Goal: Complete application form: Complete application form

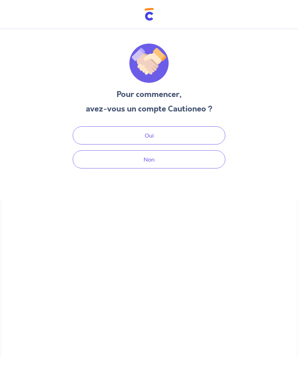
click at [205, 132] on button "Oui" at bounding box center [149, 136] width 153 height 18
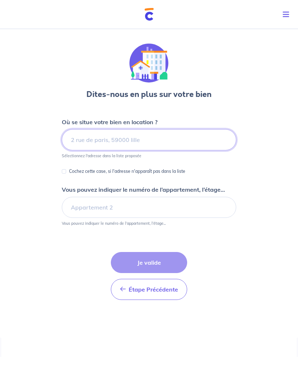
click at [204, 138] on input at bounding box center [149, 139] width 175 height 21
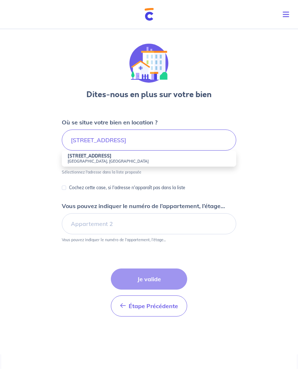
click at [178, 156] on li "[STREET_ADDRESS]" at bounding box center [149, 159] width 175 height 16
type input "[STREET_ADDRESS]"
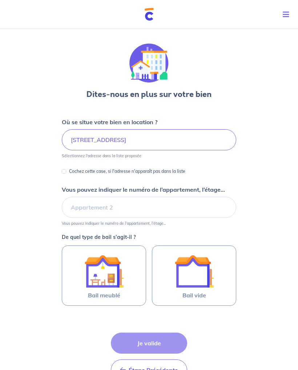
click at [207, 285] on img at bounding box center [194, 271] width 39 height 39
click at [0, 0] on input "Bail vide" at bounding box center [0, 0] width 0 height 0
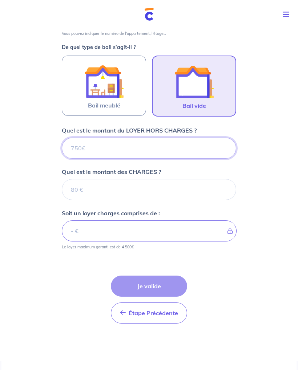
click at [202, 144] on input "Quel est le montant du LOYER HORS CHARGES ?" at bounding box center [149, 148] width 175 height 21
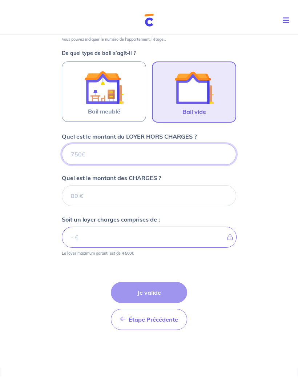
scroll to position [179, 0]
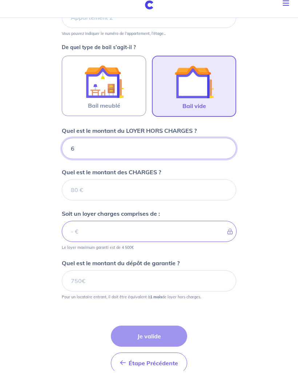
type input "68"
type input "680"
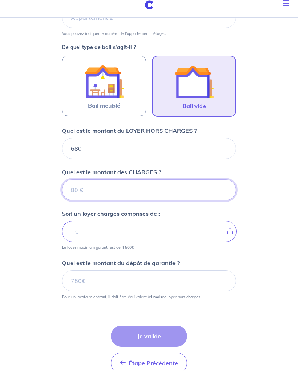
click at [196, 191] on input "Quel est le montant des CHARGES ?" at bounding box center [149, 201] width 175 height 21
type input "20"
type input "700"
type input "20"
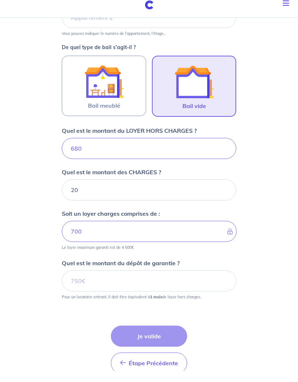
click at [285, 230] on div "Dites-nous en plus sur votre bien Où se situe votre bien en location ? [STREET_…" at bounding box center [149, 134] width 298 height 575
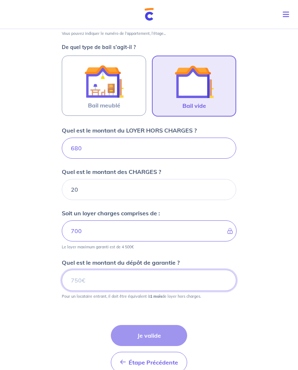
click at [193, 282] on input "Quel est le montant du dépôt de garantie ?" at bounding box center [149, 280] width 175 height 21
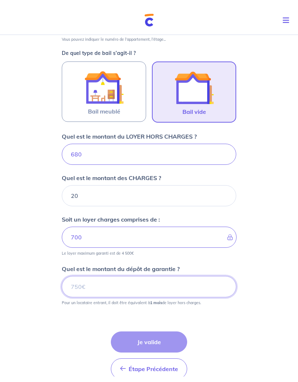
scroll to position [228, 0]
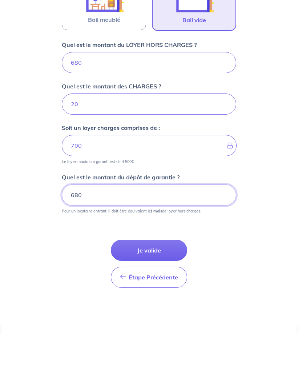
type input "680"
click at [288, 236] on div "Dites-nous en plus sur votre bien Où se situe votre bien en location ? [STREET_…" at bounding box center [149, 86] width 298 height 575
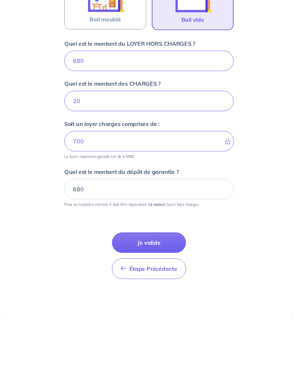
scroll to position [240, 0]
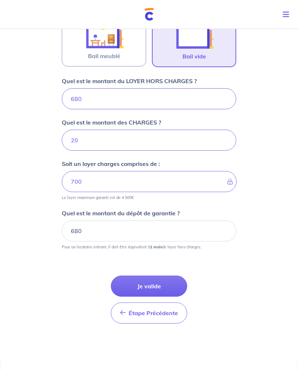
click at [176, 284] on button "Je valide" at bounding box center [149, 286] width 76 height 21
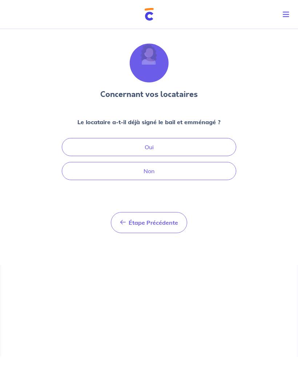
click at [210, 173] on button "Non" at bounding box center [149, 171] width 175 height 18
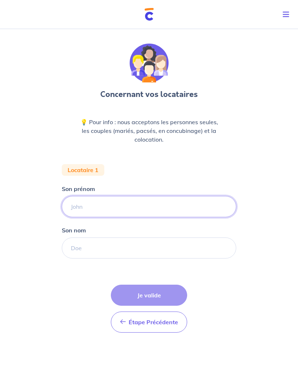
click at [193, 213] on input "Son prénom" at bounding box center [149, 206] width 175 height 21
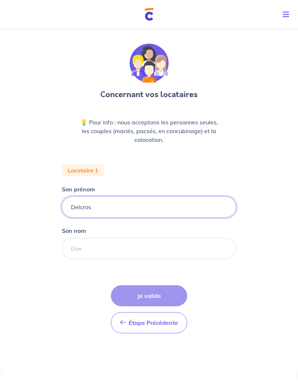
type input "Delcros"
click at [197, 239] on input "Son nom" at bounding box center [149, 248] width 175 height 21
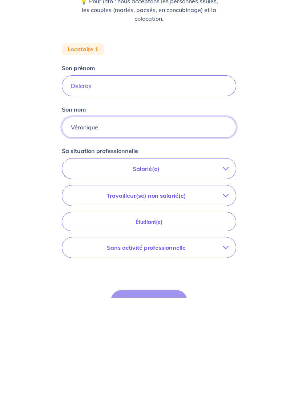
type input "Véronique"
click at [203, 348] on p "Sans activité professionnelle" at bounding box center [145, 352] width 153 height 9
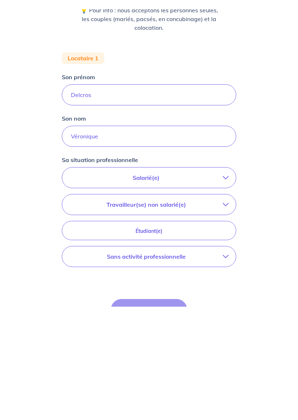
scroll to position [85, 0]
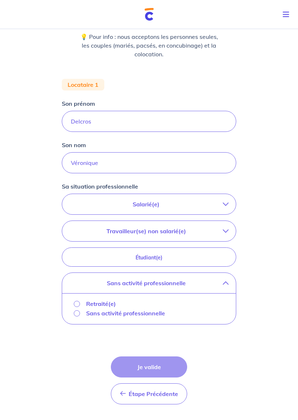
click at [148, 315] on p "Sans activité professionnelle" at bounding box center [125, 313] width 79 height 9
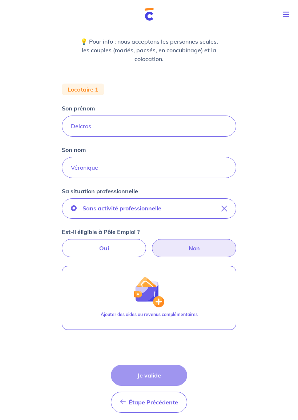
click at [212, 250] on label "Non" at bounding box center [194, 248] width 84 height 18
click at [152, 244] on input "Non" at bounding box center [149, 241] width 5 height 5
radio input "true"
click at [177, 296] on button "Ajouter des aides ou revenus complémentaires" at bounding box center [149, 298] width 175 height 64
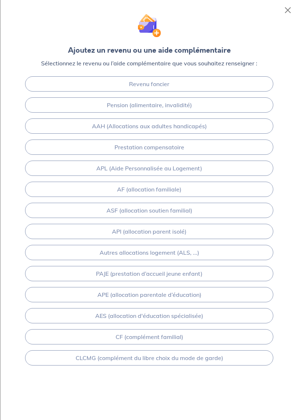
click at [237, 110] on link "Pension (alimentaire, invalidité)" at bounding box center [149, 104] width 248 height 15
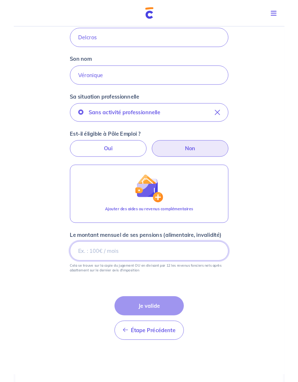
scroll to position [204, 0]
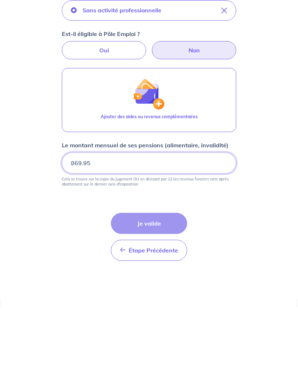
type input "869.95"
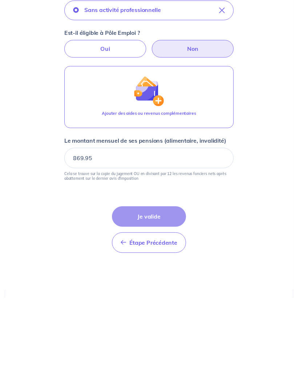
scroll to position [216, 0]
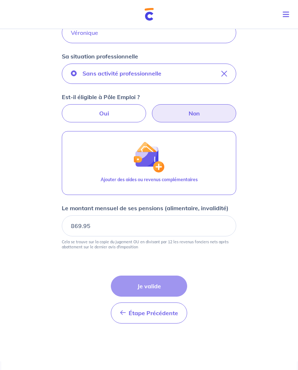
click at [157, 284] on div "Étape Précédente Précédent Je valide Je valide" at bounding box center [149, 300] width 76 height 48
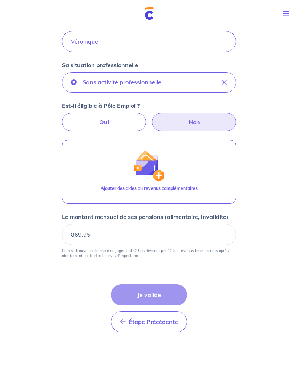
scroll to position [207, 0]
click at [226, 77] on button "Sans activité professionnelle" at bounding box center [149, 82] width 175 height 20
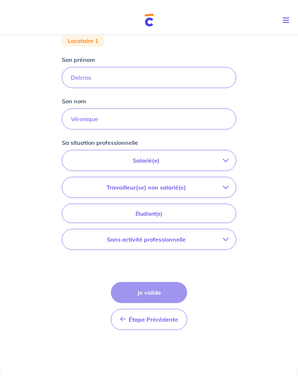
scroll to position [135, 0]
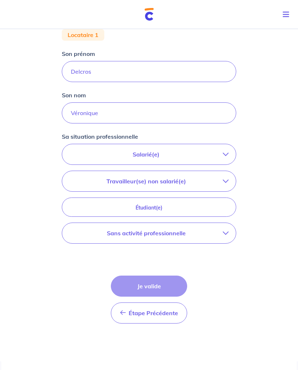
click at [220, 153] on p "Salarié(e)" at bounding box center [145, 154] width 153 height 9
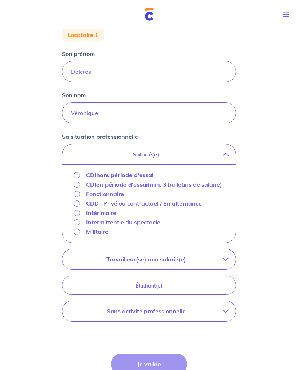
click at [143, 174] on strong "hors période d'essai" at bounding box center [124, 175] width 57 height 7
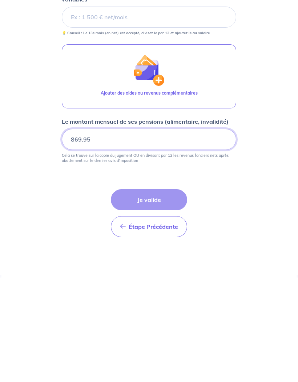
scroll to position [219, 0]
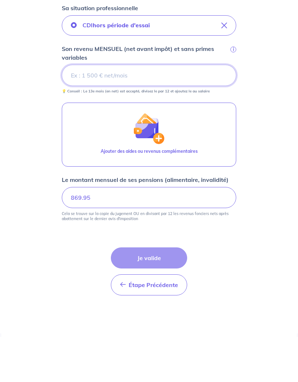
click at [184, 110] on input "Son revenu MENSUEL (net avant impôt) et sans primes variables i" at bounding box center [149, 120] width 175 height 21
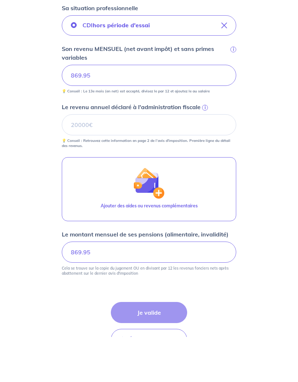
click at [282, 205] on div "Concernant vos locataires 💡 Pour info : nous acceptons les personnes seules, le…" at bounding box center [149, 120] width 298 height 625
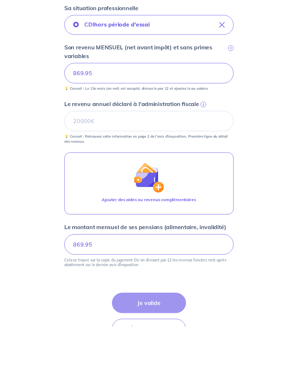
scroll to position [264, 0]
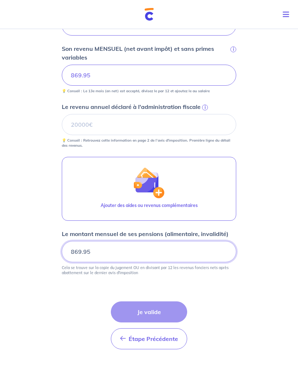
click at [205, 254] on input "869.95" at bounding box center [149, 251] width 175 height 21
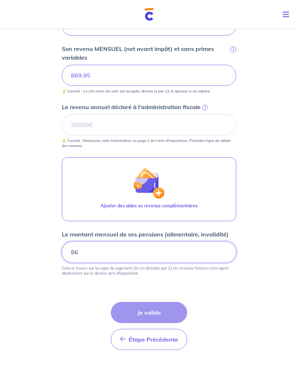
type input "8"
click at [272, 241] on div "Concernant vos locataires 💡 Pour info : nous acceptons les personnes seules, le…" at bounding box center [149, 74] width 298 height 625
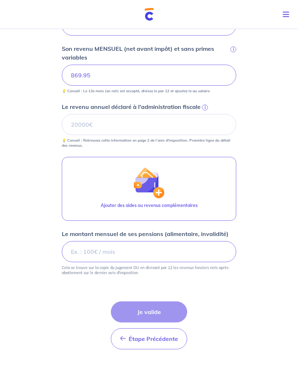
click at [203, 193] on button "Ajouter des aides ou revenus complémentaires" at bounding box center [149, 189] width 175 height 64
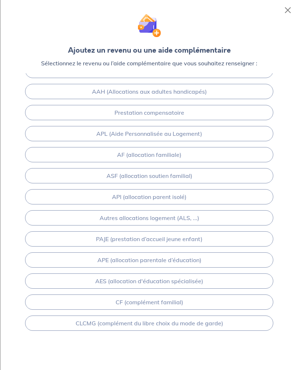
scroll to position [13, 0]
click at [286, 11] on button "Close" at bounding box center [288, 10] width 12 height 12
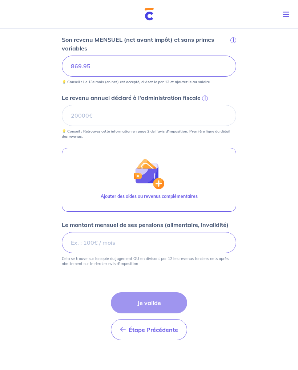
scroll to position [290, 0]
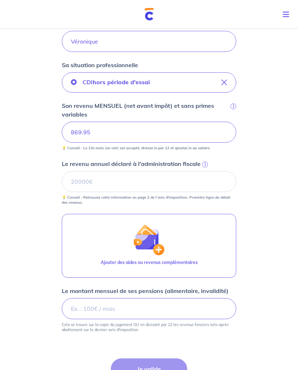
click at [225, 81] on icon "button" at bounding box center [224, 83] width 6 height 6
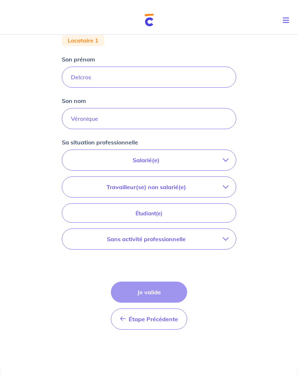
scroll to position [135, 0]
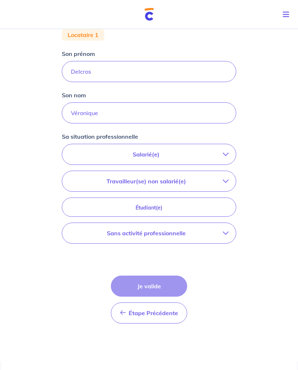
click at [224, 185] on button "Travailleur(se) non salarié(e)" at bounding box center [149, 181] width 174 height 20
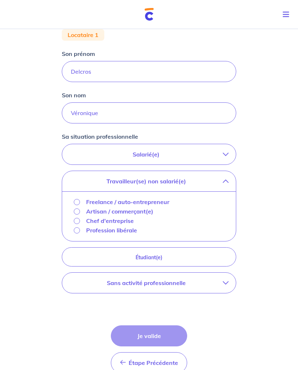
click at [223, 184] on icon "button" at bounding box center [226, 182] width 6 height 6
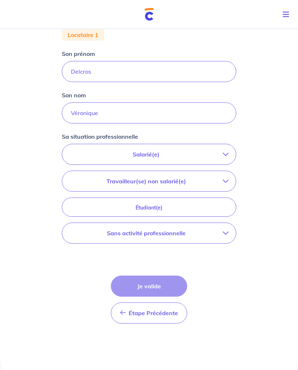
click at [220, 209] on p "Étudiant(e)" at bounding box center [149, 208] width 156 height 8
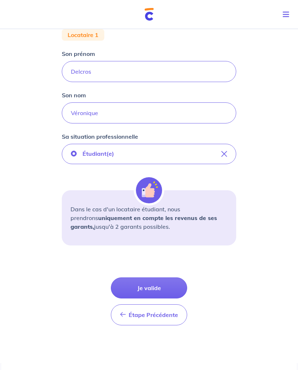
click at [221, 157] on icon "button" at bounding box center [224, 154] width 6 height 6
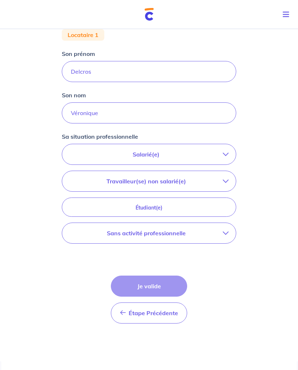
click at [213, 233] on p "Sans activité professionnelle" at bounding box center [145, 233] width 153 height 9
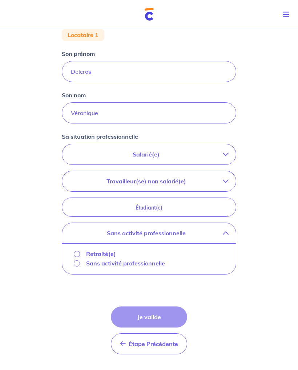
click at [145, 265] on p "Sans activité professionnelle" at bounding box center [125, 263] width 79 height 9
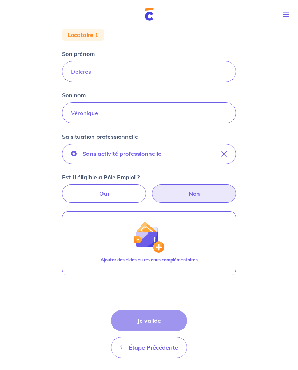
click at [211, 188] on label "Non" at bounding box center [194, 194] width 84 height 18
click at [152, 188] on input "Non" at bounding box center [149, 187] width 5 height 5
click at [125, 196] on label "Oui" at bounding box center [104, 194] width 84 height 18
click at [147, 189] on input "Oui" at bounding box center [149, 187] width 5 height 5
radio input "true"
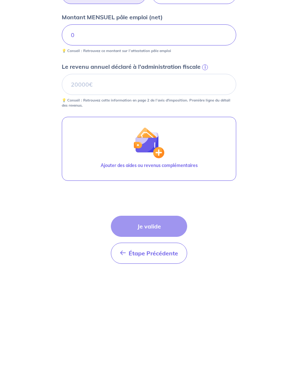
scroll to position [230, 0]
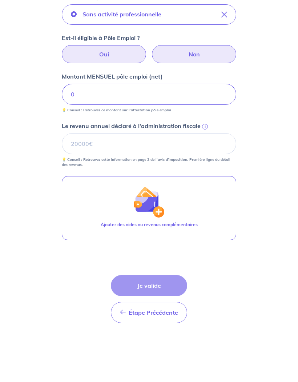
click at [214, 90] on label "Non" at bounding box center [194, 99] width 84 height 18
click at [152, 90] on input "Non" at bounding box center [149, 92] width 5 height 5
radio input "true"
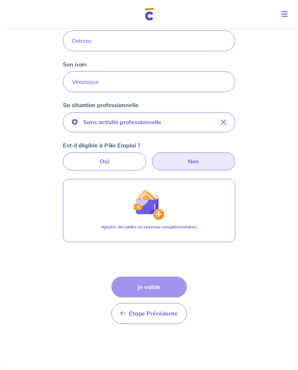
scroll to position [170, 0]
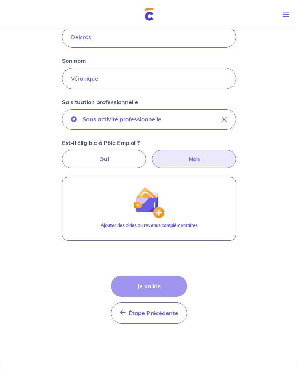
click at [214, 213] on button "Ajouter des aides ou revenus complémentaires" at bounding box center [149, 209] width 175 height 64
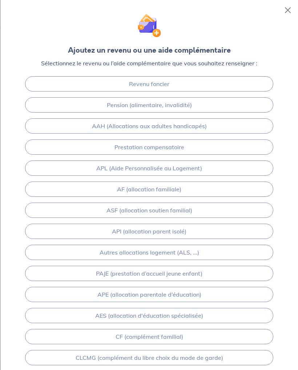
click at [241, 101] on link "Pension (alimentaire, invalidité)" at bounding box center [149, 104] width 248 height 15
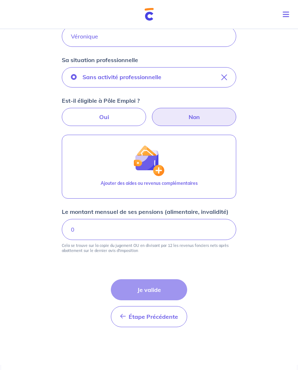
scroll to position [216, 0]
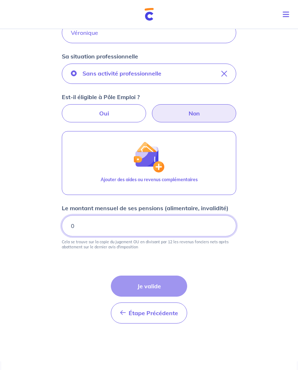
click at [211, 227] on input "0" at bounding box center [149, 226] width 175 height 21
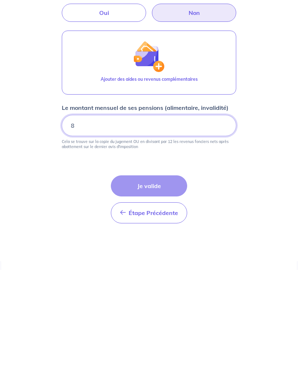
scroll to position [205, 0]
type input "869"
click at [272, 236] on div "Concernant vos locataires 💡 Pour info : nous acceptons les personnes seules, le…" at bounding box center [149, 97] width 298 height 551
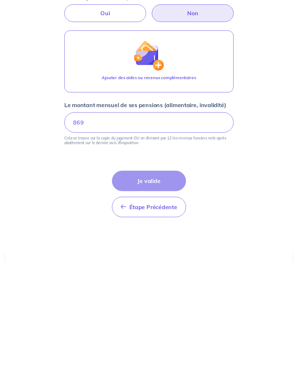
scroll to position [216, 0]
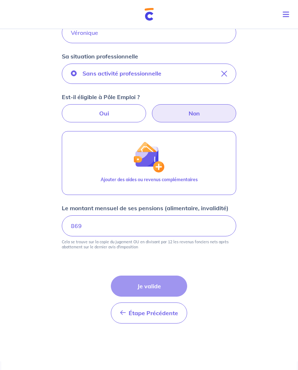
click at [155, 292] on div "Étape Précédente Précédent Je valide Je valide" at bounding box center [149, 300] width 76 height 48
click at [155, 288] on div "Étape Précédente Précédent Je valide Je valide" at bounding box center [149, 300] width 76 height 48
click at [159, 285] on div "Étape Précédente Précédent Je valide Je valide" at bounding box center [149, 300] width 76 height 48
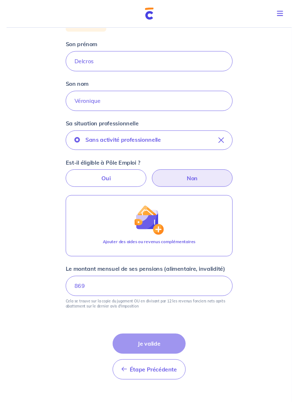
scroll to position [164, 0]
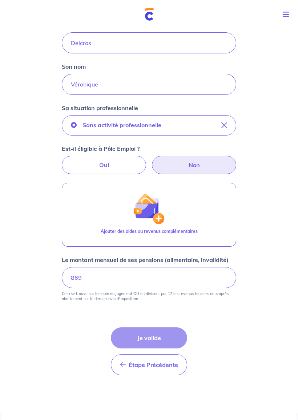
click at [244, 252] on div "Concernant vos locataires 💡 Pour info : nous acceptons les personnes seules, le…" at bounding box center [149, 137] width 298 height 551
click at [155, 344] on div "Étape Précédente Précédent Je valide Je valide" at bounding box center [149, 352] width 76 height 48
click at [171, 337] on div "Étape Précédente Précédent Je valide Je valide" at bounding box center [149, 352] width 76 height 48
click at [166, 341] on div "Étape Précédente Précédent Je valide Je valide" at bounding box center [149, 352] width 76 height 48
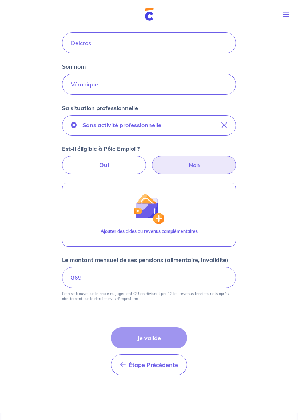
click at [166, 341] on div "Étape Précédente Précédent Je valide Je valide" at bounding box center [149, 352] width 76 height 48
click at [164, 340] on div "Étape Précédente Précédent Je valide Je valide" at bounding box center [149, 352] width 76 height 48
click at [163, 340] on div "Étape Précédente Précédent Je valide Je valide" at bounding box center [149, 352] width 76 height 48
click at [196, 84] on input "Véronique" at bounding box center [149, 84] width 175 height 21
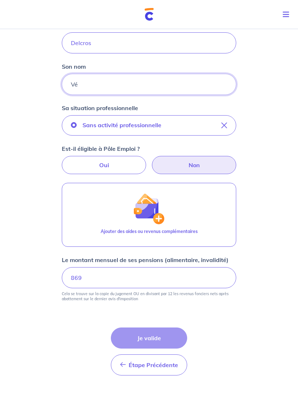
type input "V"
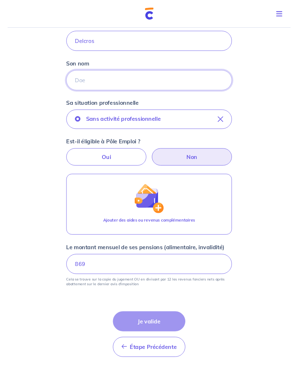
scroll to position [184, 0]
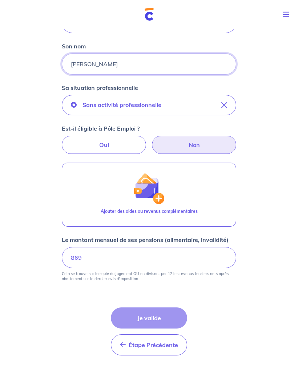
type input "[PERSON_NAME]"
click at [227, 105] on icon "button" at bounding box center [224, 105] width 6 height 6
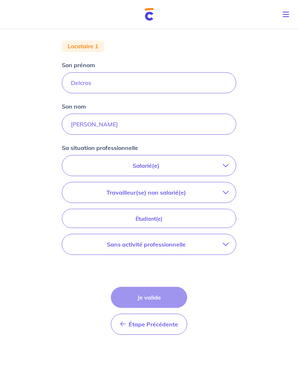
click at [197, 166] on p "Salarié(e)" at bounding box center [145, 165] width 153 height 9
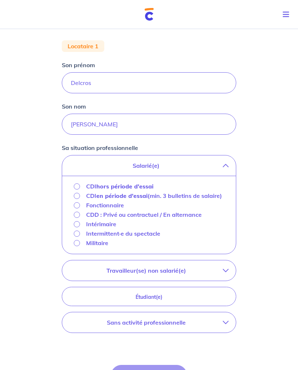
click at [138, 188] on strong "hors période d'essai" at bounding box center [124, 186] width 57 height 7
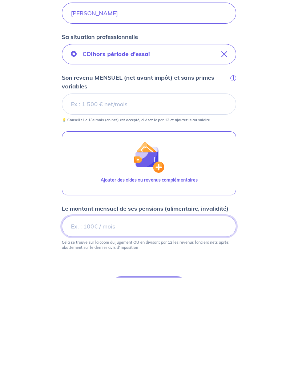
scroll to position [224, 0]
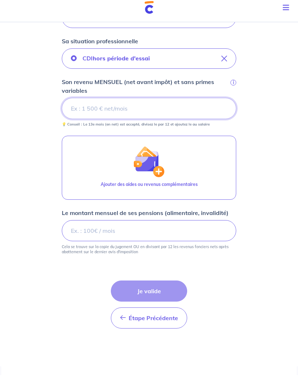
click at [172, 116] on input "Son revenu MENSUEL (net avant impôt) et sans primes variables i" at bounding box center [149, 115] width 175 height 21
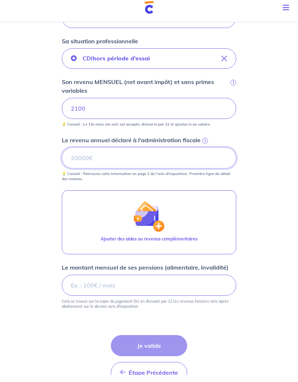
click at [196, 160] on input "Le revenu annuel déclaré à l'administration fiscale i" at bounding box center [149, 164] width 175 height 21
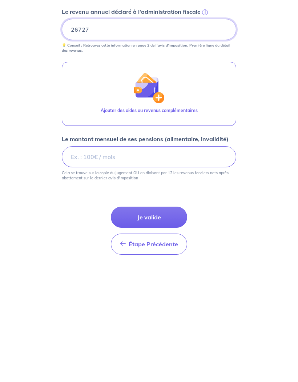
scroll to position [278, 0]
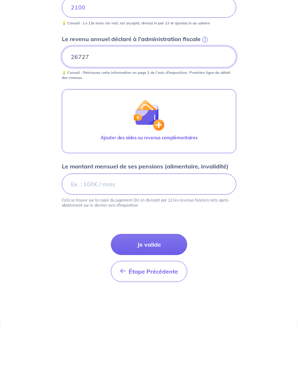
type input "26727"
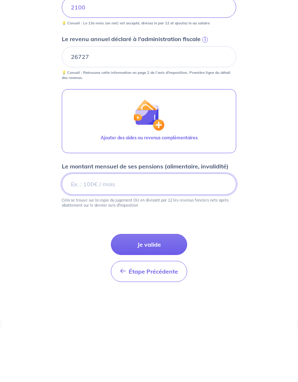
click at [221, 227] on input "Le montant mensuel de ses pensions (alimentaire, invalidité)" at bounding box center [149, 237] width 175 height 21
type input "8"
click at [271, 219] on div "Concernant vos locataires 💡 Pour info : nous acceptons les personnes seules, le…" at bounding box center [149, 60] width 298 height 625
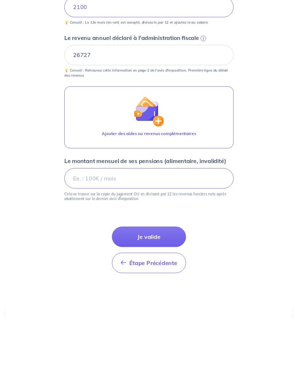
scroll to position [290, 0]
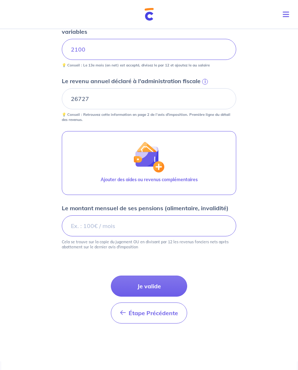
click at [163, 287] on button "Je valide" at bounding box center [149, 286] width 76 height 21
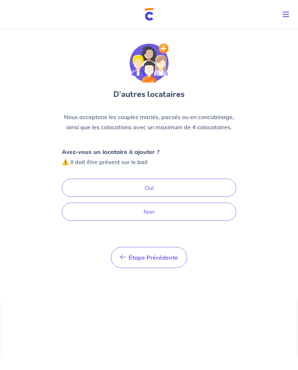
click at [195, 188] on button "Oui" at bounding box center [149, 188] width 175 height 18
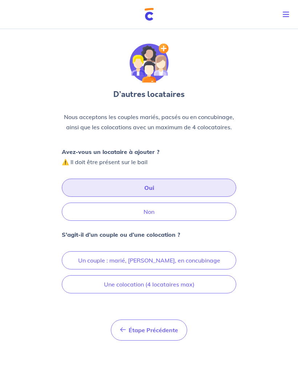
click at [207, 254] on button "Un couple : marié, [PERSON_NAME], en concubinage" at bounding box center [149, 261] width 175 height 18
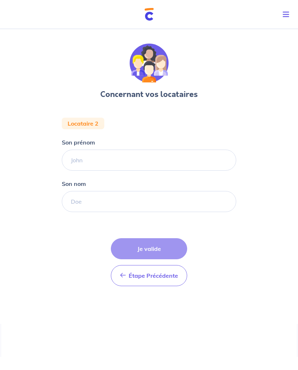
click at [172, 177] on form "Locataire 2 Son prénom [PERSON_NAME] nom Étape Précédente Précédent Je valide J…" at bounding box center [149, 205] width 175 height 175
click at [181, 152] on input "Son prénom" at bounding box center [149, 160] width 175 height 21
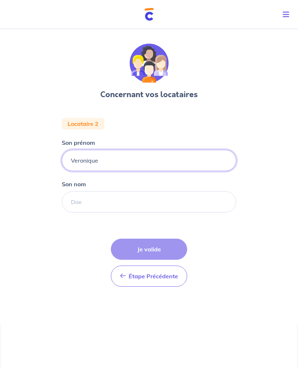
type input "Veronique"
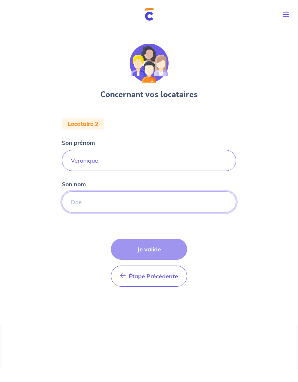
click at [208, 197] on input "Son nom" at bounding box center [149, 201] width 175 height 21
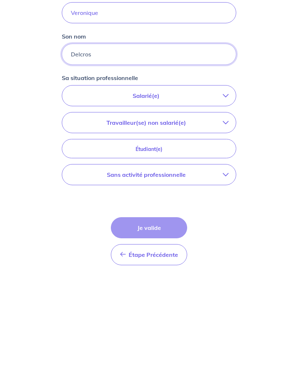
type input "Delcros"
click at [224, 275] on icon "button" at bounding box center [226, 278] width 6 height 6
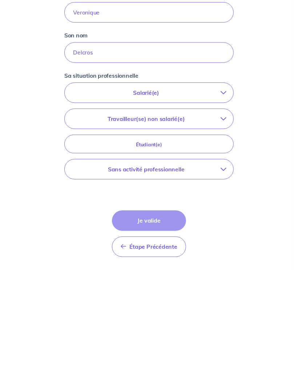
scroll to position [89, 0]
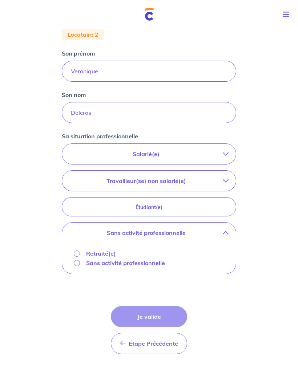
click at [151, 265] on p "Sans activité professionnelle" at bounding box center [125, 263] width 79 height 9
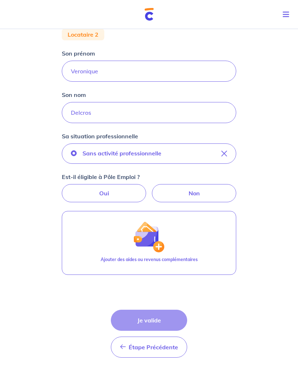
click at [154, 320] on div "Étape Précédente Précédent Je valide Je valide" at bounding box center [149, 334] width 76 height 48
click at [156, 315] on div "Étape Précédente Précédent Je valide Je valide" at bounding box center [149, 334] width 76 height 48
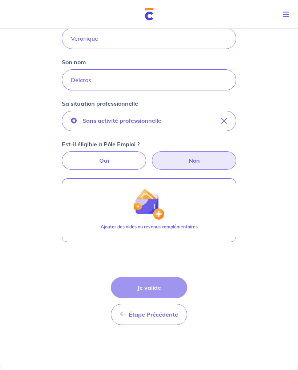
click at [221, 155] on label "Non" at bounding box center [194, 161] width 84 height 18
click at [152, 155] on input "Non" at bounding box center [149, 154] width 5 height 5
radio input "true"
click at [205, 161] on label "Non" at bounding box center [194, 161] width 84 height 18
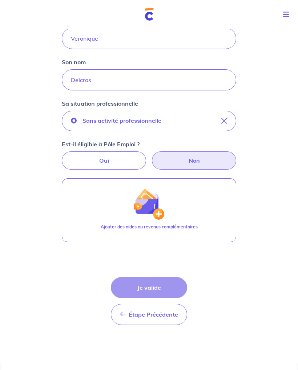
click at [152, 156] on input "Non" at bounding box center [149, 154] width 5 height 5
click at [199, 164] on label "Non" at bounding box center [194, 161] width 84 height 18
click at [152, 156] on input "Non" at bounding box center [149, 154] width 5 height 5
click at [199, 164] on label "Non" at bounding box center [194, 161] width 84 height 18
click at [152, 156] on input "Non" at bounding box center [149, 154] width 5 height 5
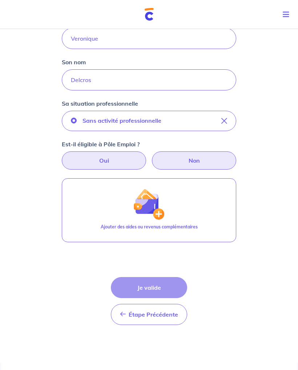
click at [116, 165] on label "Oui" at bounding box center [104, 161] width 84 height 18
click at [147, 156] on input "Oui" at bounding box center [149, 154] width 5 height 5
radio input "true"
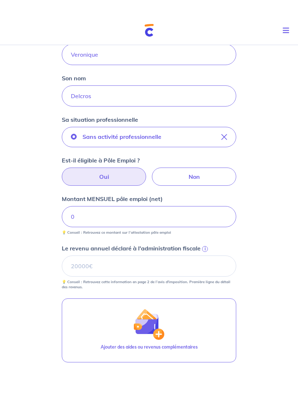
scroll to position [121, 0]
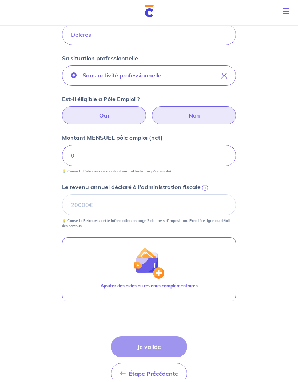
click at [196, 112] on label "Non" at bounding box center [194, 119] width 84 height 18
click at [152, 112] on input "Non" at bounding box center [149, 112] width 5 height 5
radio input "true"
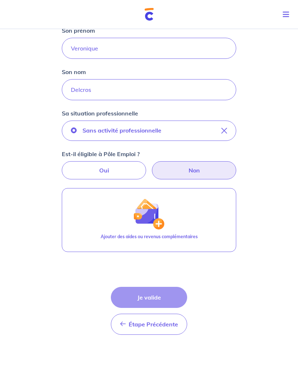
scroll to position [123, 0]
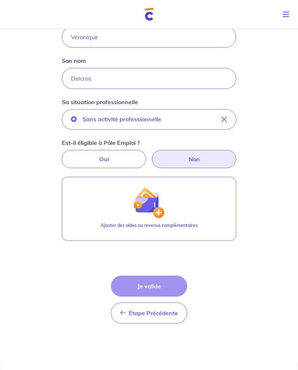
click at [165, 289] on div "Étape Précédente Précédent Je valide Je valide" at bounding box center [149, 300] width 76 height 48
click at [166, 290] on div "Étape Précédente Précédent Je valide Je valide" at bounding box center [149, 300] width 76 height 48
click at [175, 202] on button "Ajouter des aides ou revenus complémentaires" at bounding box center [149, 209] width 175 height 64
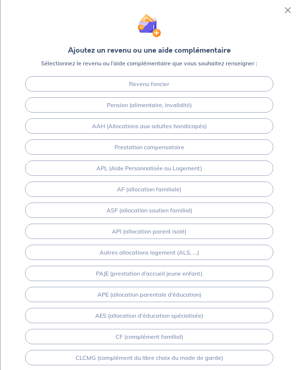
click at [204, 103] on link "Pension (alimentaire, invalidité)" at bounding box center [149, 104] width 248 height 15
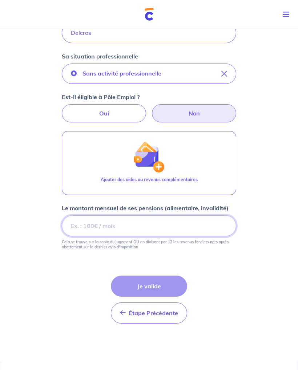
click at [174, 232] on input "Le montant mensuel de ses pensions (alimentaire, invalidité)" at bounding box center [149, 226] width 175 height 21
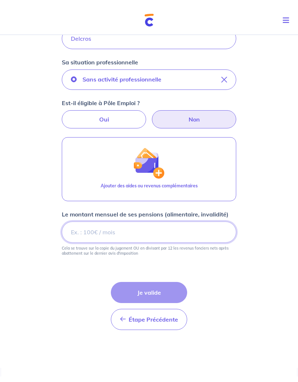
scroll to position [158, 0]
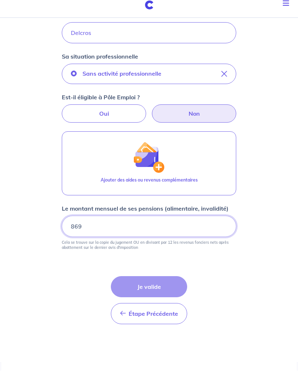
type input "869"
click at [279, 212] on div "Concernant vos locataires Locataire 2 Son prénom [PERSON_NAME] Son nom Delcros …" at bounding box center [149, 120] width 298 height 505
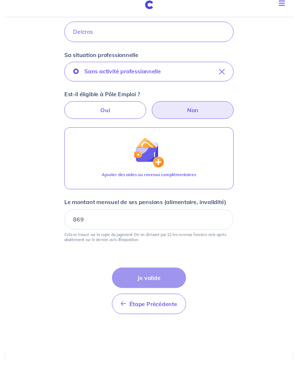
scroll to position [169, 0]
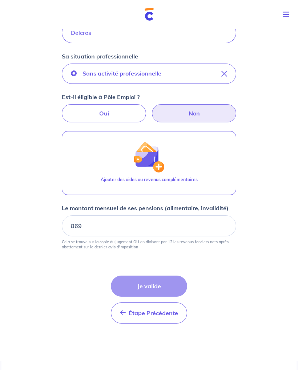
click at [169, 288] on div "Étape Précédente Précédent Je valide Je valide" at bounding box center [149, 300] width 76 height 48
click at [163, 286] on div "Étape Précédente Précédent Je valide Je valide" at bounding box center [149, 300] width 76 height 48
click at [162, 292] on div "Étape Précédente Précédent Je valide Je valide" at bounding box center [149, 300] width 76 height 48
click at [163, 285] on div "Étape Précédente Précédent Je valide Je valide" at bounding box center [149, 300] width 76 height 48
